Goal: Navigation & Orientation: Find specific page/section

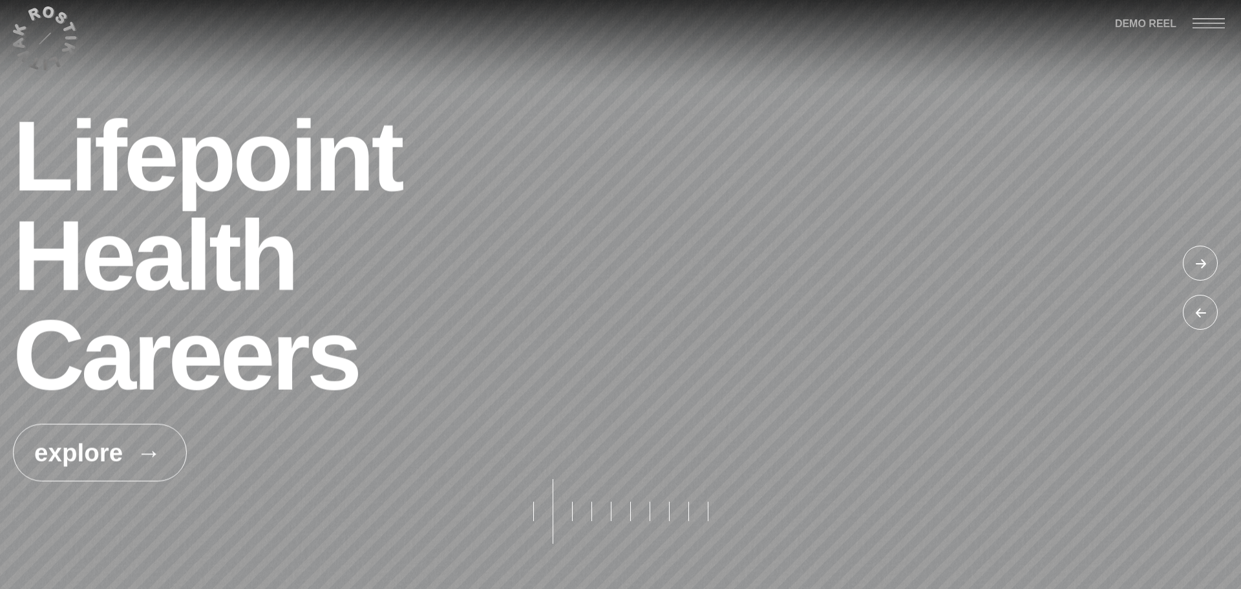
click at [569, 516] on button "pagination button" at bounding box center [571, 511] width 19 height 65
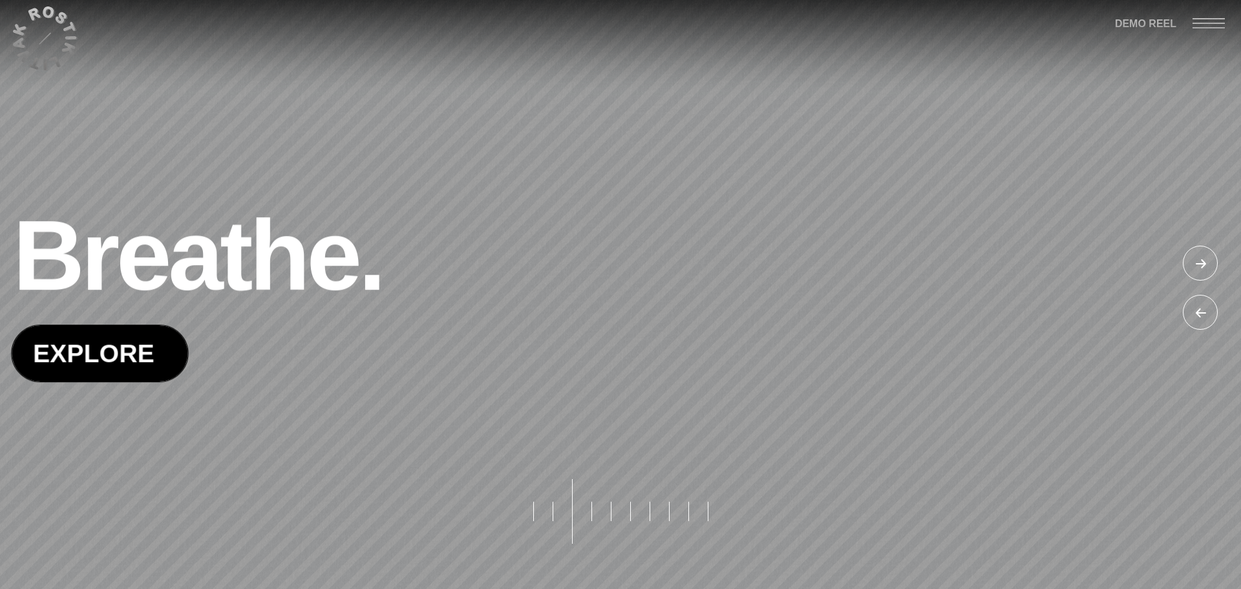
click at [165, 370] on span at bounding box center [100, 353] width 176 height 56
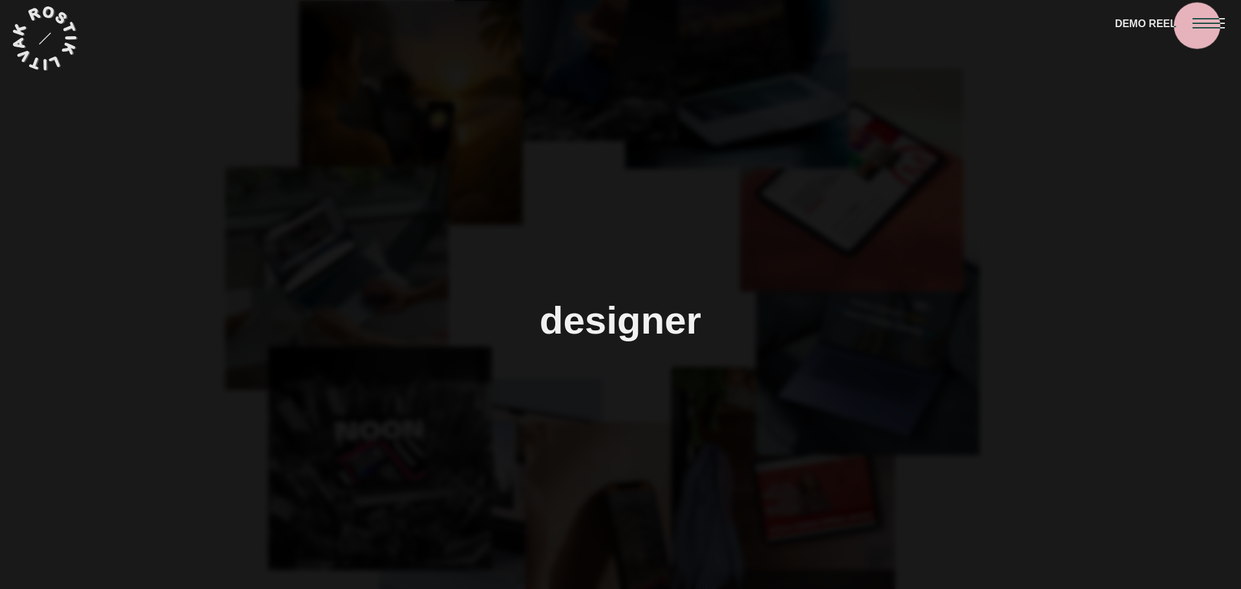
click at [1200, 24] on div at bounding box center [1216, 22] width 48 height 45
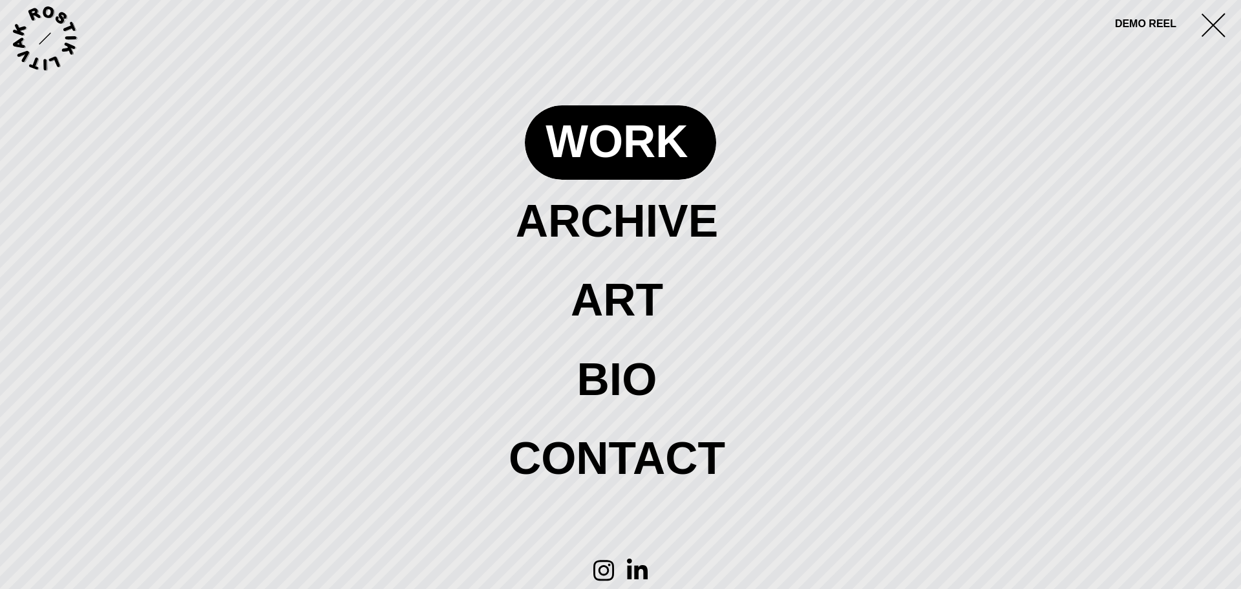
click at [649, 141] on span at bounding box center [620, 141] width 191 height 73
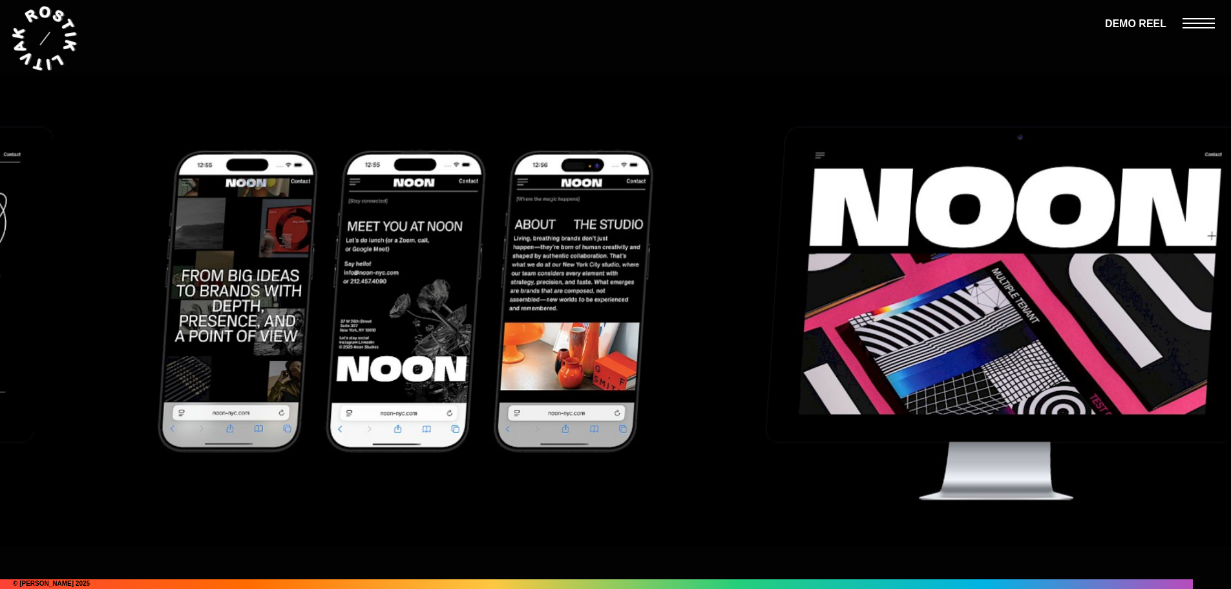
scroll to position [14290, 0]
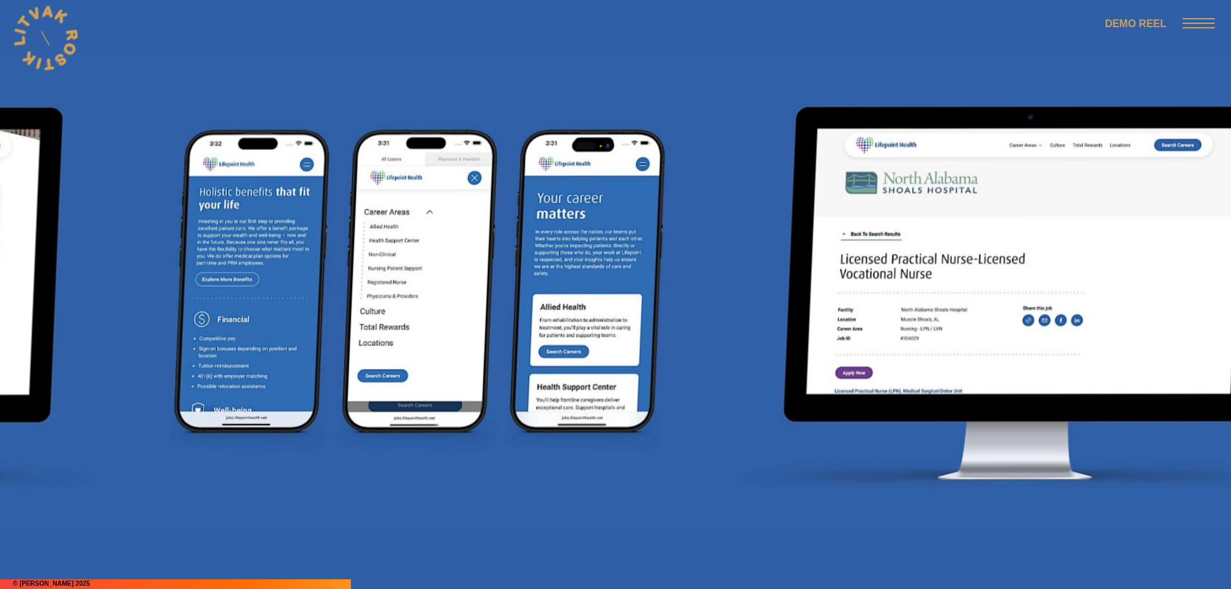
scroll to position [4911, 0]
